Goal: Check status: Check status

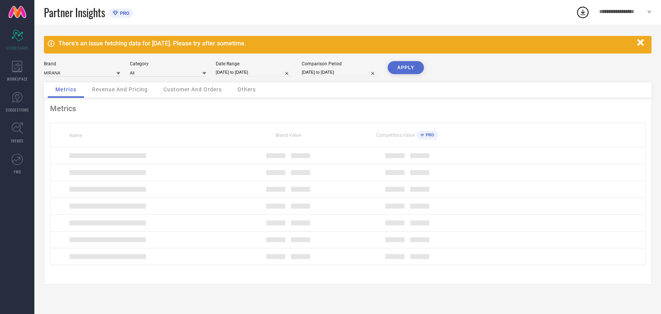
click at [234, 75] on input "[DATE] to [DATE]" at bounding box center [254, 72] width 76 height 8
select select "8"
select select "2025"
select select "9"
select select "2025"
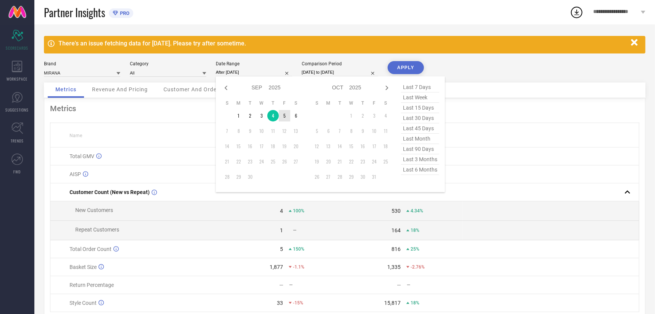
click at [283, 116] on td "5" at bounding box center [284, 115] width 11 height 11
type input "[DATE] to [DATE]"
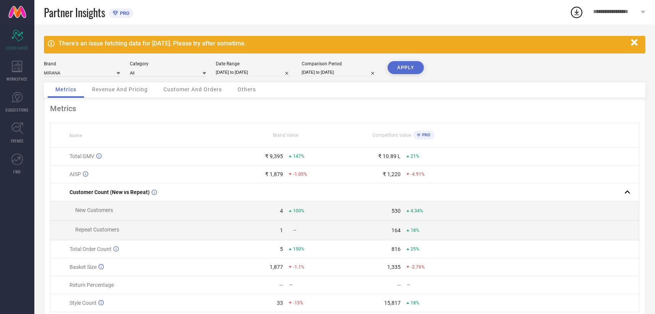
select select "8"
select select "2024"
select select "9"
select select "2024"
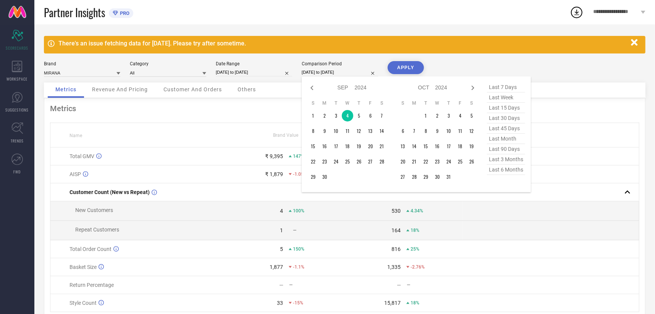
click at [345, 73] on input "[DATE] to [DATE]" at bounding box center [340, 72] width 76 height 8
click at [360, 115] on td "5" at bounding box center [358, 115] width 11 height 11
type input "[DATE] to [DATE]"
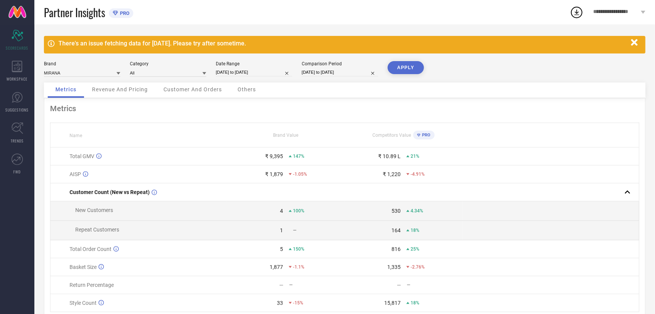
click at [398, 71] on button "APPLY" at bounding box center [405, 67] width 36 height 13
click at [244, 71] on input "[DATE] to [DATE]" at bounding box center [254, 72] width 76 height 8
select select "8"
select select "2025"
select select "9"
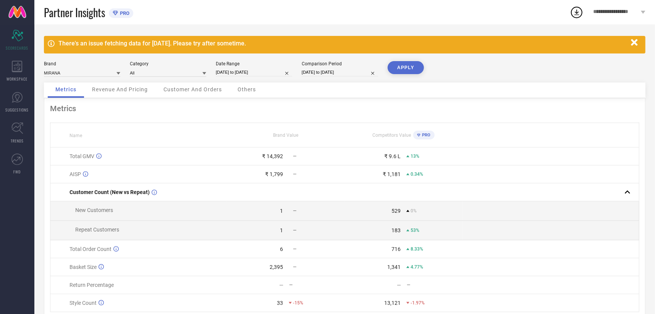
select select "2025"
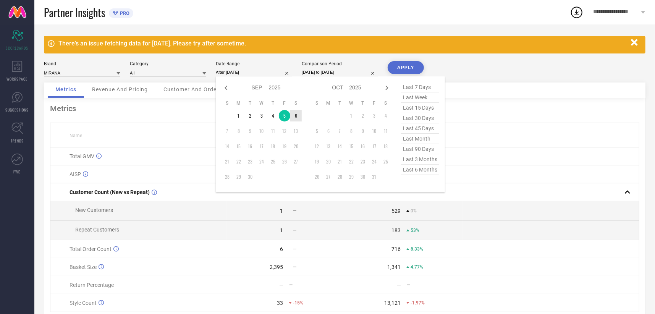
click at [293, 118] on td "6" at bounding box center [295, 115] width 11 height 11
type input "[DATE] to [DATE]"
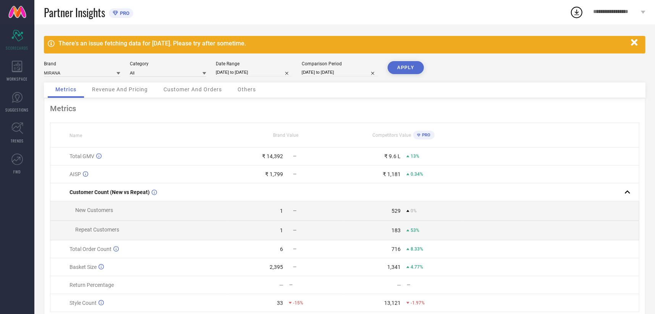
click at [340, 73] on input "[DATE] to [DATE]" at bounding box center [340, 72] width 76 height 8
select select "8"
select select "2024"
select select "9"
select select "2024"
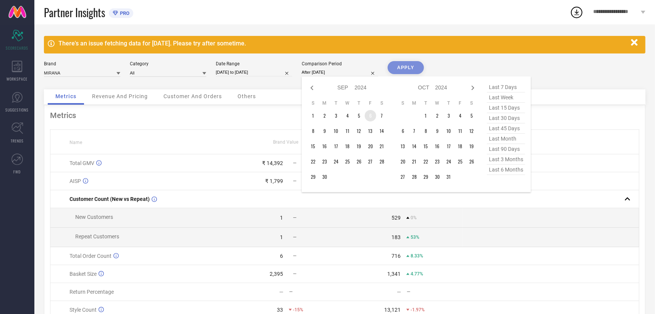
click at [370, 113] on td "6" at bounding box center [370, 115] width 11 height 11
type input "[DATE] to [DATE]"
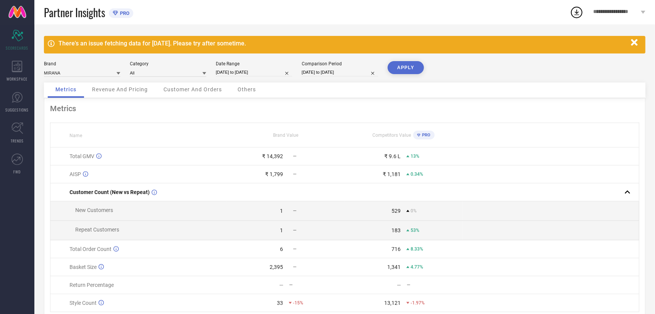
click at [410, 71] on button "APPLY" at bounding box center [405, 67] width 36 height 13
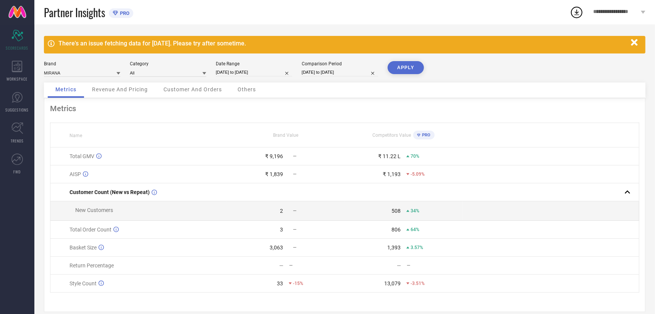
click at [244, 74] on input "[DATE] to [DATE]" at bounding box center [254, 72] width 76 height 8
select select "8"
select select "2025"
select select "9"
select select "2025"
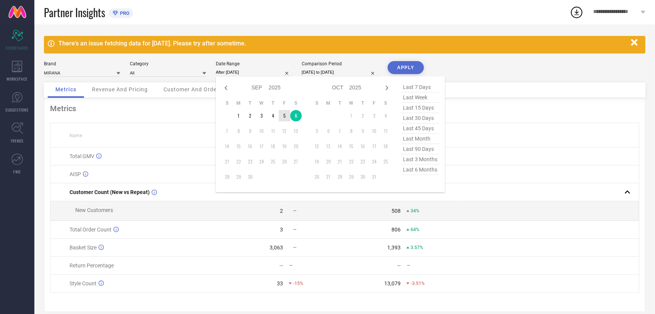
click at [285, 116] on td "5" at bounding box center [284, 115] width 11 height 11
type input "[DATE] to [DATE]"
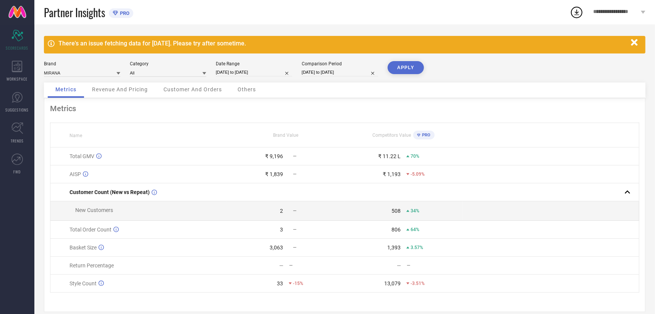
select select "8"
select select "2024"
select select "9"
select select "2024"
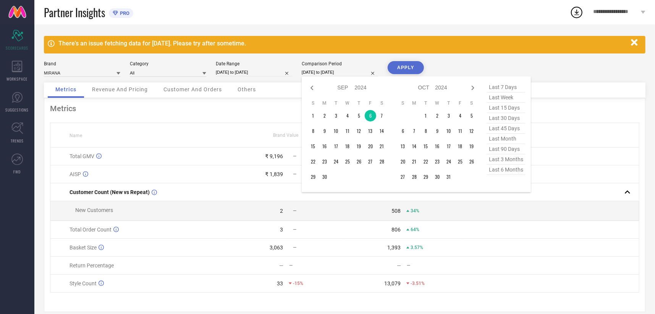
click at [318, 74] on input "[DATE] to [DATE]" at bounding box center [340, 72] width 76 height 8
click at [360, 116] on td "5" at bounding box center [358, 115] width 11 height 11
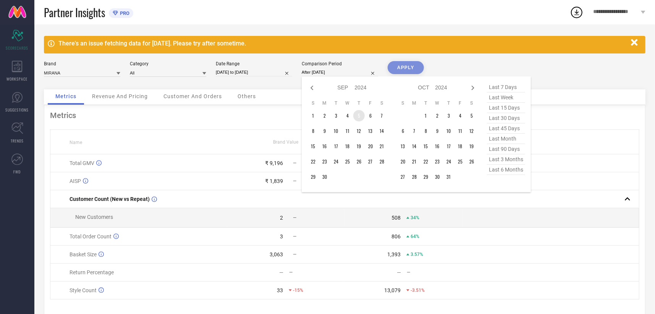
type input "[DATE] to [DATE]"
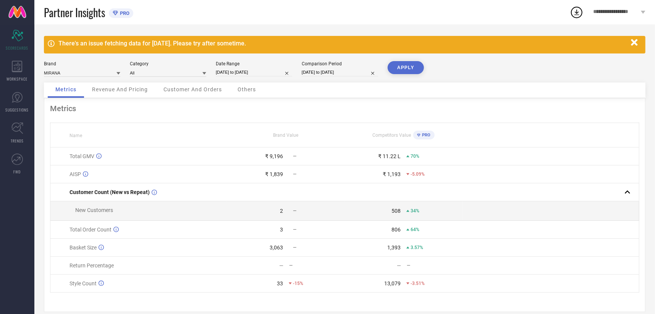
click at [400, 71] on button "APPLY" at bounding box center [405, 67] width 36 height 13
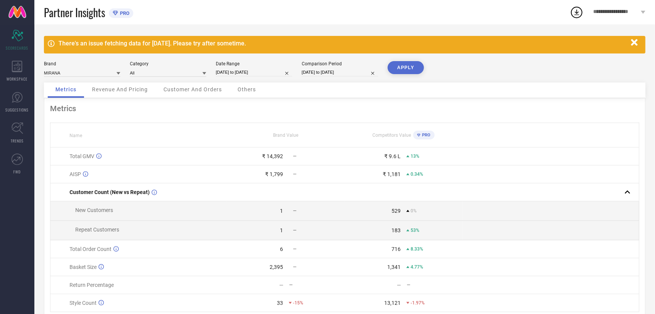
select select "8"
select select "2025"
select select "9"
select select "2025"
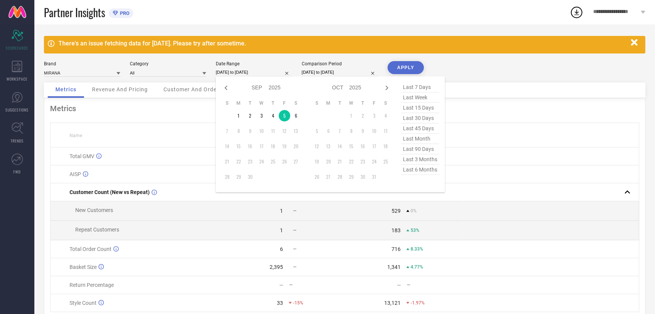
click at [256, 70] on input "[DATE] to [DATE]" at bounding box center [254, 72] width 76 height 8
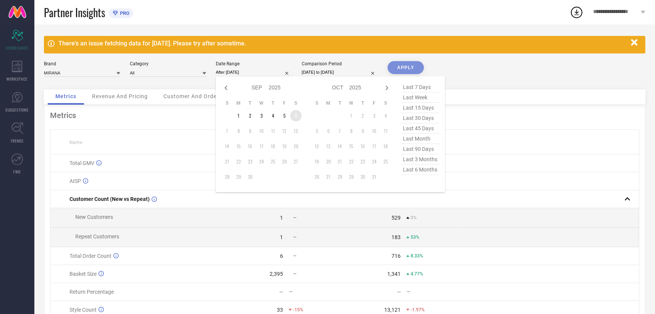
click at [293, 117] on td "6" at bounding box center [295, 115] width 11 height 11
type input "[DATE] to [DATE]"
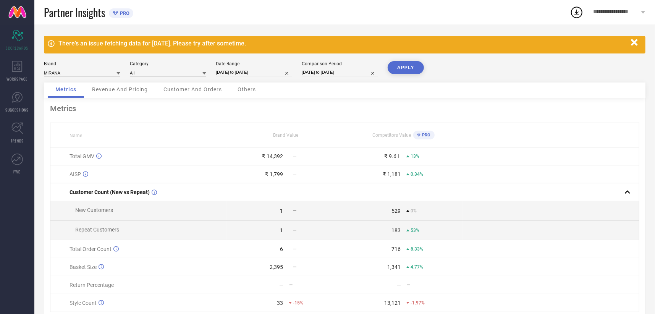
click at [320, 72] on input "[DATE] to [DATE]" at bounding box center [340, 72] width 76 height 8
select select "8"
select select "2024"
select select "9"
select select "2024"
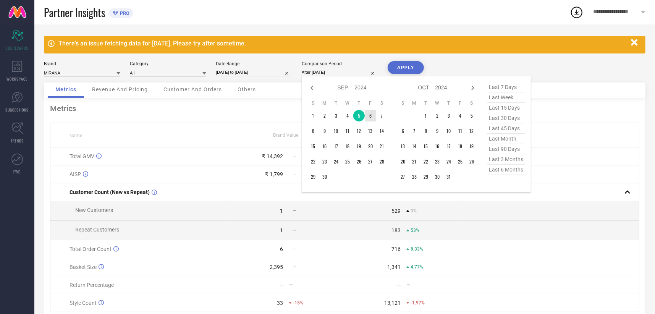
click at [370, 113] on td "6" at bounding box center [370, 115] width 11 height 11
type input "[DATE] to [DATE]"
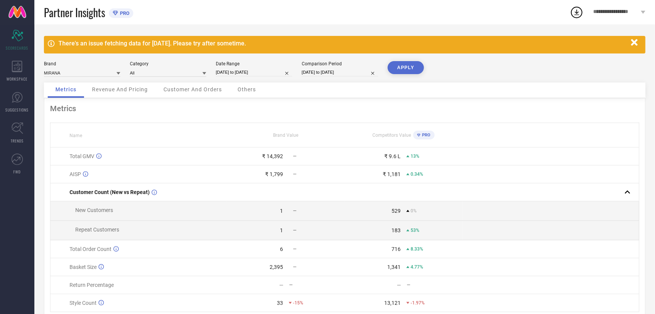
click at [399, 68] on button "APPLY" at bounding box center [405, 67] width 36 height 13
